Goal: Task Accomplishment & Management: Use online tool/utility

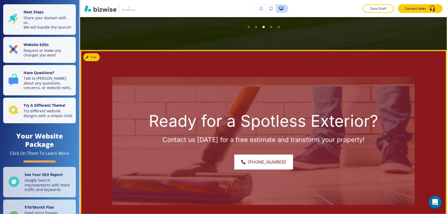
scroll to position [1821, 0]
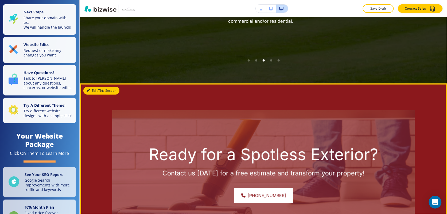
click at [91, 87] on button "Edit This Section" at bounding box center [101, 91] width 36 height 8
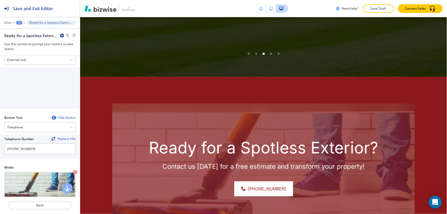
scroll to position [200, 0]
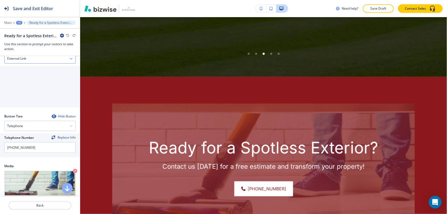
click at [24, 58] on h4 "External Link" at bounding box center [16, 58] width 19 height 5
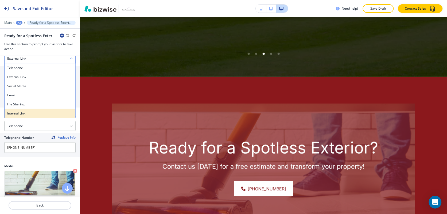
click at [28, 114] on h4 "Internal Link" at bounding box center [39, 113] width 65 height 5
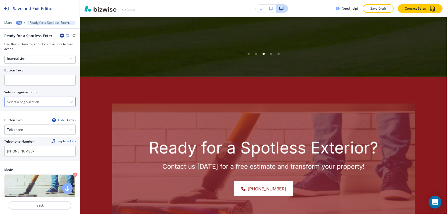
click at [36, 107] on div "HOME HOME | Hero HOME | 2 Eliminate Built-Up Grime HOME | Paragraph HOME | Abou…" at bounding box center [39, 102] width 71 height 10
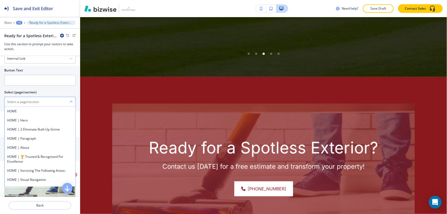
click at [37, 104] on \(page\/section\) "Manual Input" at bounding box center [37, 101] width 65 height 9
type \(page\/section\) "CONTACT US"
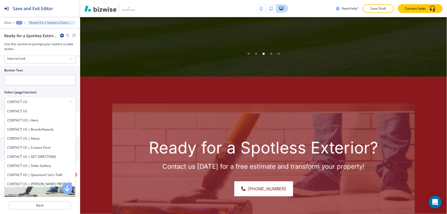
drag, startPoint x: 33, startPoint y: 103, endPoint x: -3, endPoint y: 101, distance: 35.4
click at [0, 0] on html "Save and Exit Editor Main +2 Ready for a Spotless Exterior? Ready for a Spotles…" at bounding box center [223, 0] width 447 height 0
click at [26, 112] on h4 "CONTACT US" at bounding box center [39, 111] width 65 height 5
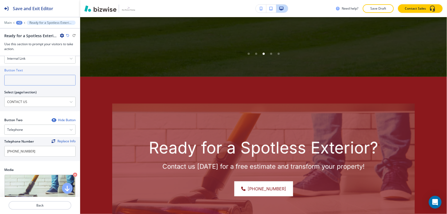
paste input "CONTACT US"
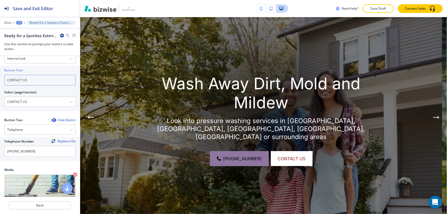
scroll to position [0, 0]
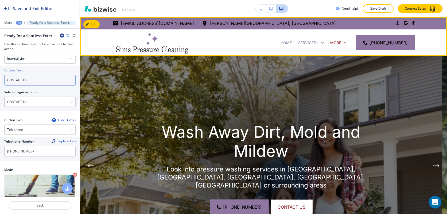
type input "CONTACT US"
click at [283, 67] on p "BEFORE & AFTER PHOTO GALLERY" at bounding box center [251, 69] width 63 height 5
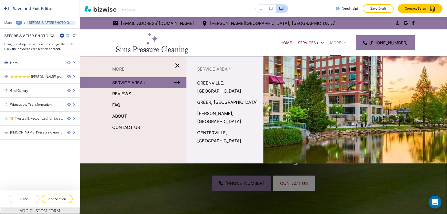
click at [128, 82] on p "SERVICE AREA ›" at bounding box center [128, 83] width 33 height 8
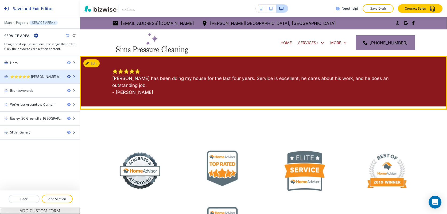
click at [68, 77] on icon "button" at bounding box center [68, 76] width 3 height 3
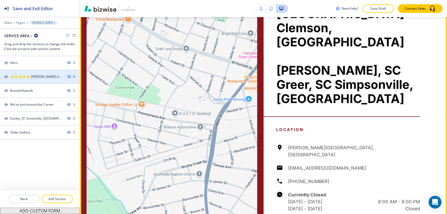
scroll to position [367, 0]
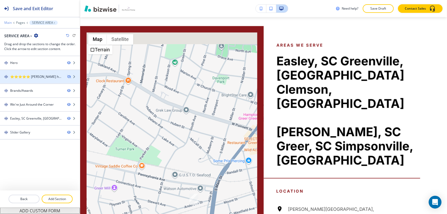
click at [7, 22] on p "Main" at bounding box center [7, 23] width 7 height 4
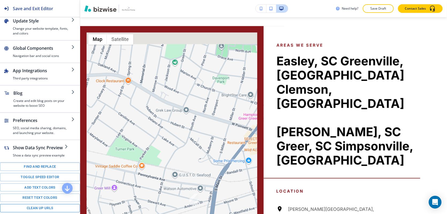
scroll to position [67, 0]
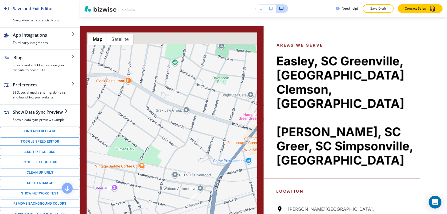
click at [31, 146] on button "Toggle speed editor" at bounding box center [40, 141] width 80 height 8
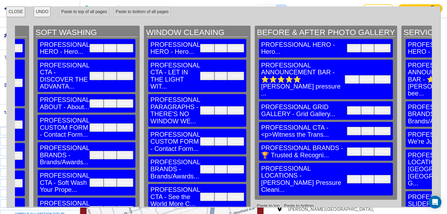
scroll to position [0, 800]
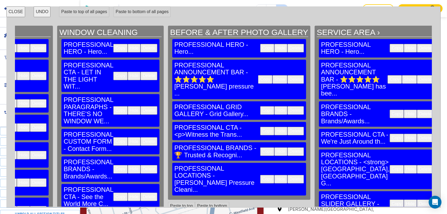
click at [417, 110] on button "Delete" at bounding box center [425, 114] width 17 height 9
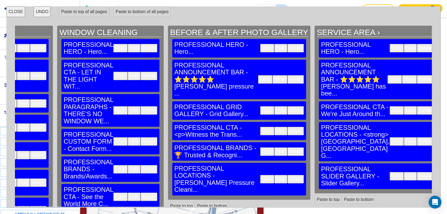
click at [417, 137] on button "Delete" at bounding box center [425, 141] width 17 height 9
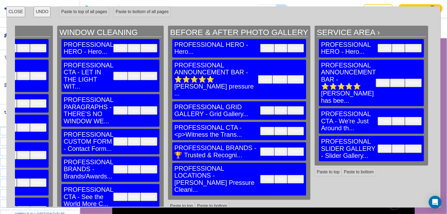
click at [405, 144] on button "Delete" at bounding box center [413, 148] width 17 height 9
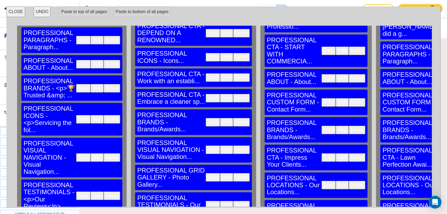
scroll to position [33, 0]
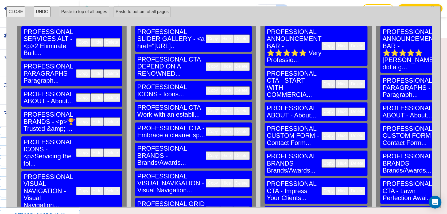
click at [76, 148] on button "Copy" at bounding box center [83, 152] width 14 height 9
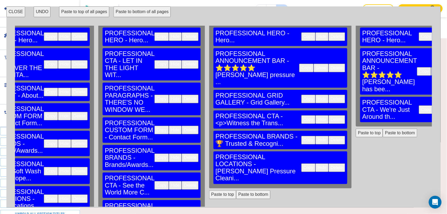
scroll to position [0, 759]
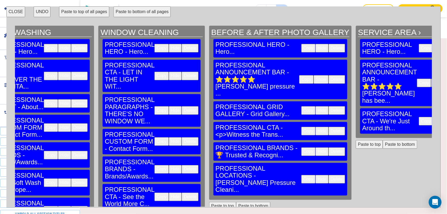
click at [383, 140] on button "Paste to bottom" at bounding box center [400, 144] width 34 height 9
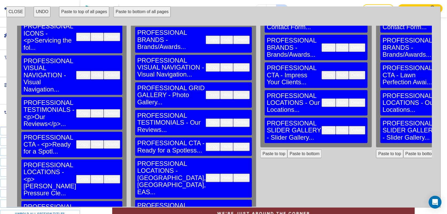
scroll to position [158, 0]
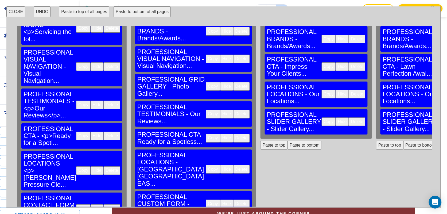
click at [76, 166] on button "Copy" at bounding box center [83, 170] width 14 height 9
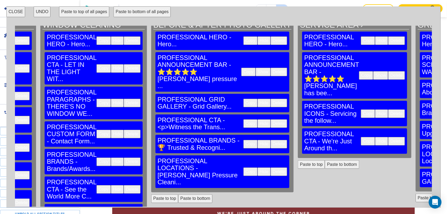
scroll to position [0, 817]
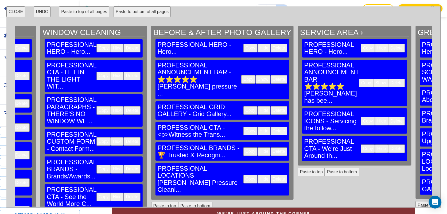
click at [325, 167] on button "Paste to bottom" at bounding box center [342, 171] width 34 height 9
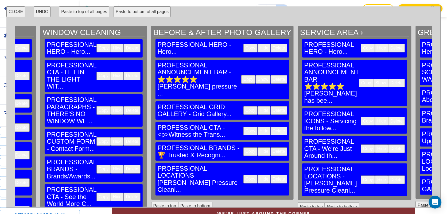
click at [11, 11] on button "CLOSE" at bounding box center [15, 11] width 19 height 11
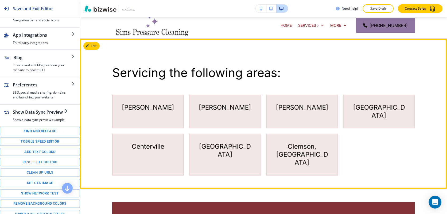
scroll to position [6, 0]
